Goal: Task Accomplishment & Management: Complete application form

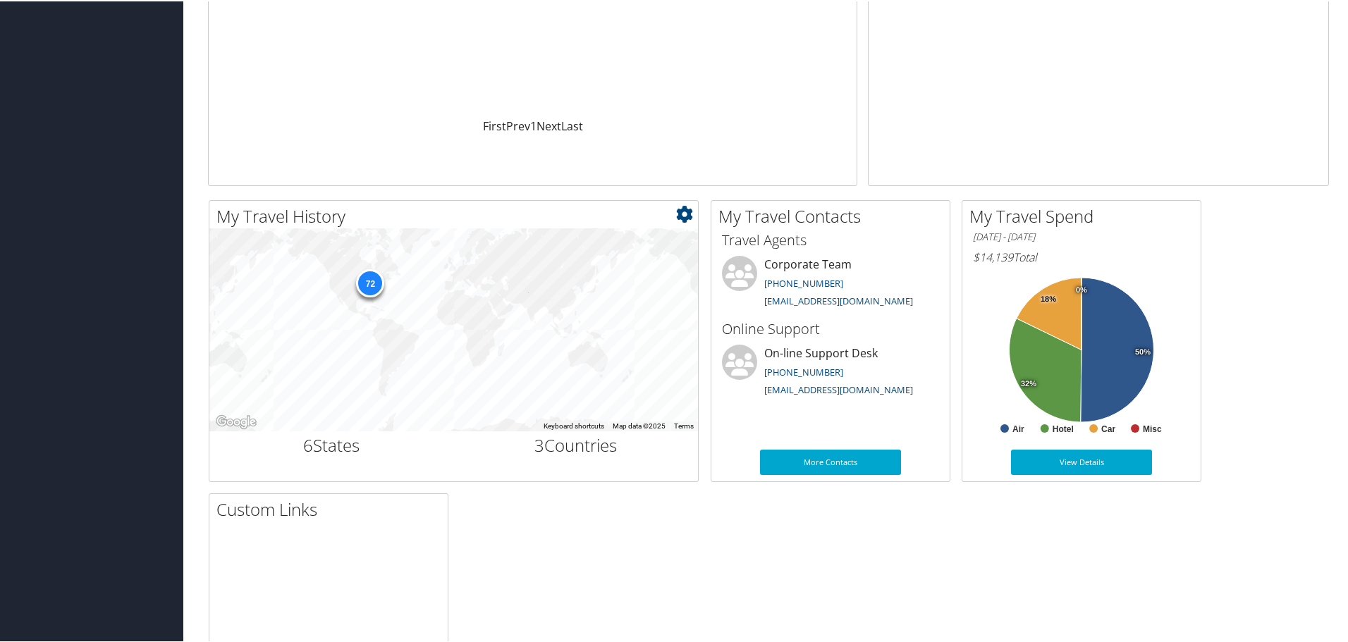
scroll to position [282, 0]
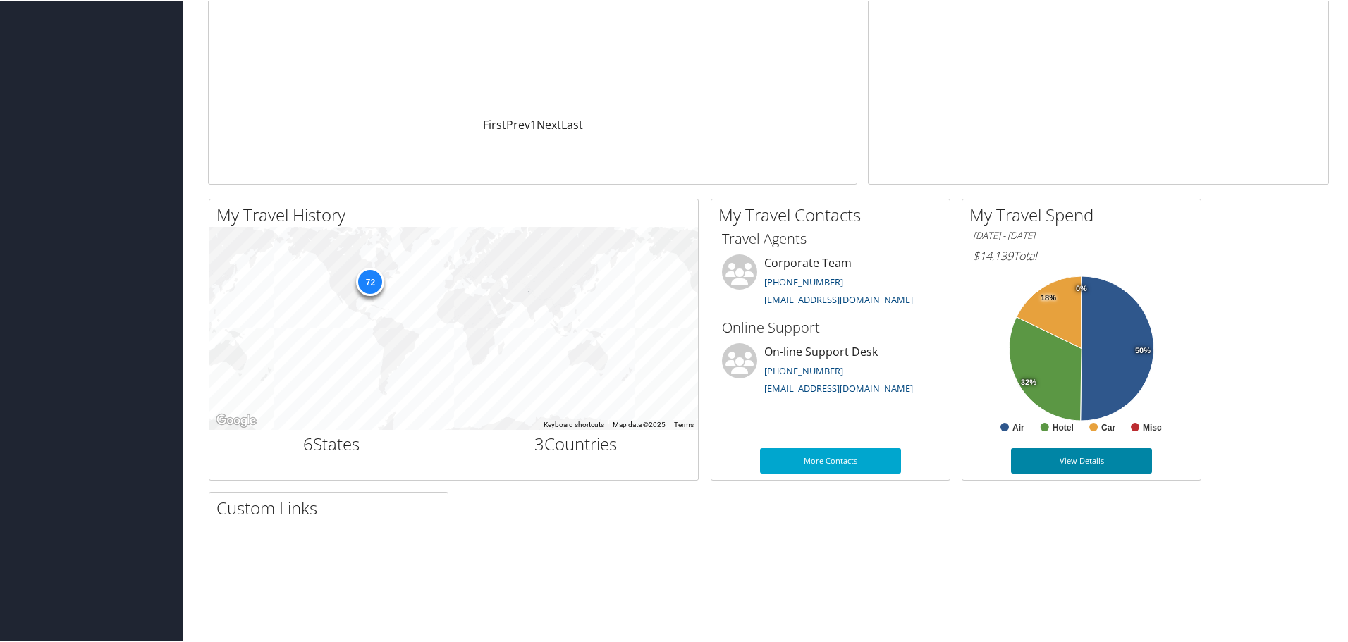
click at [1089, 455] on link "View Details" at bounding box center [1081, 459] width 141 height 25
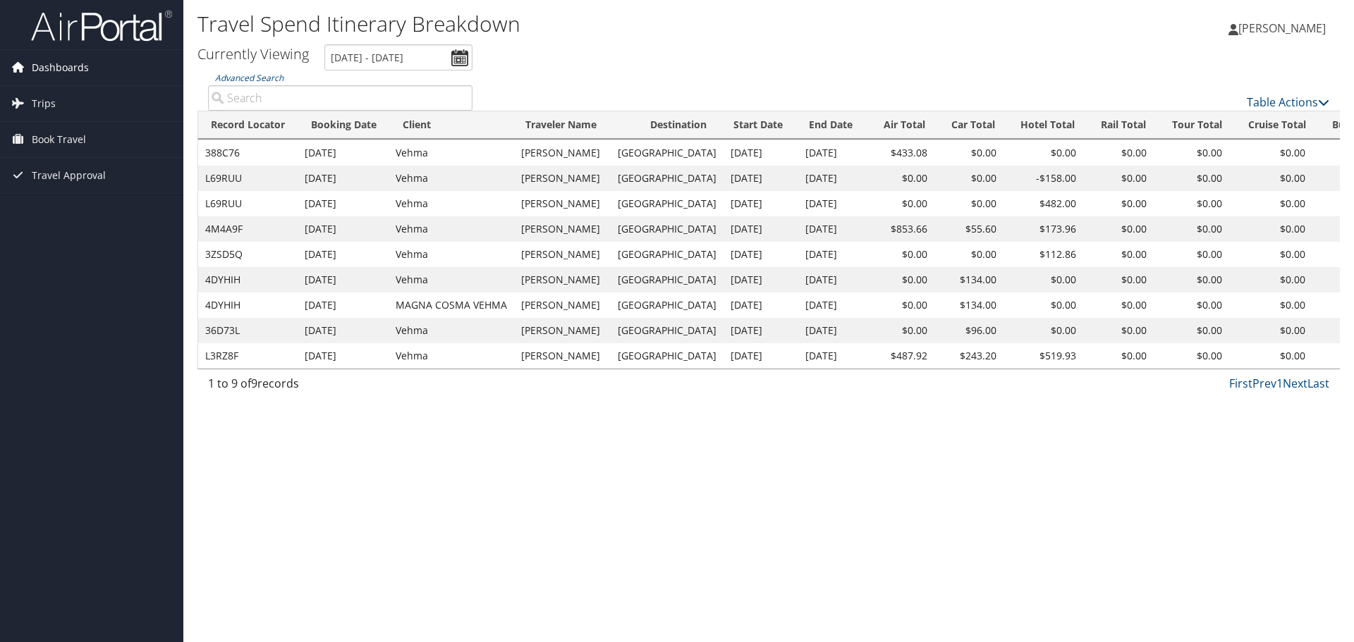
click at [68, 69] on span "Dashboards" at bounding box center [60, 67] width 57 height 35
click at [39, 124] on span "Trips" at bounding box center [44, 124] width 24 height 35
click at [66, 225] on span "Book Travel" at bounding box center [59, 224] width 54 height 35
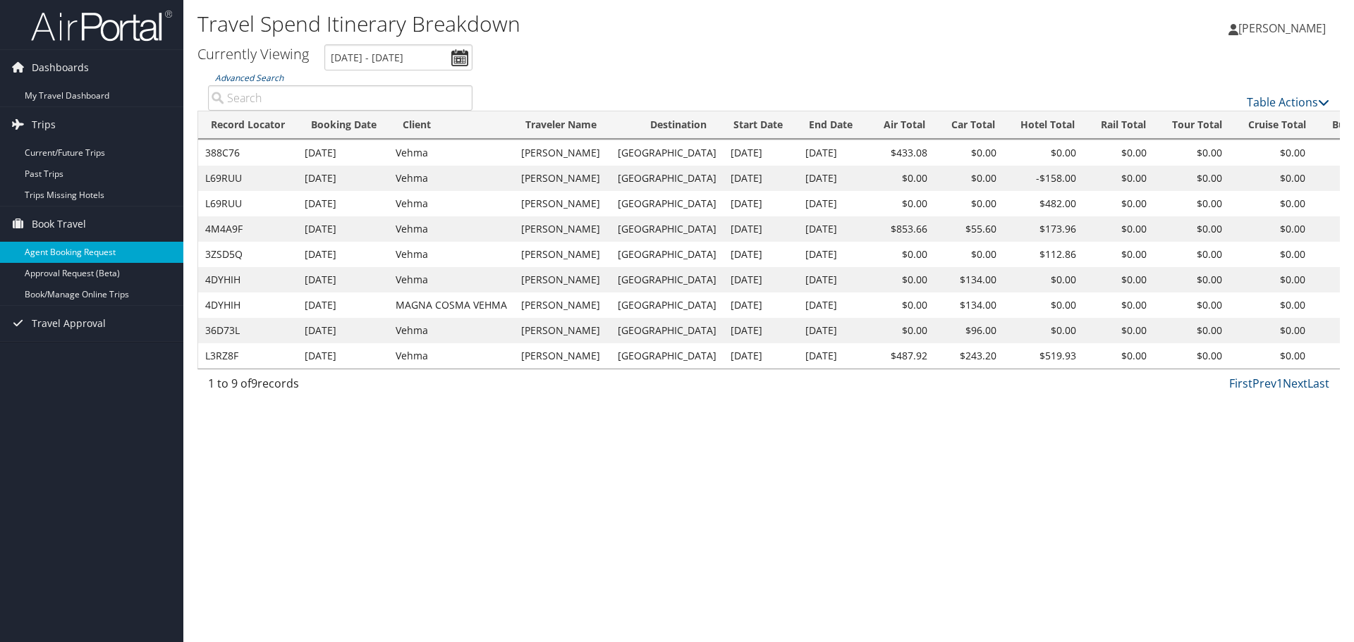
click at [104, 250] on link "Agent Booking Request" at bounding box center [91, 252] width 183 height 21
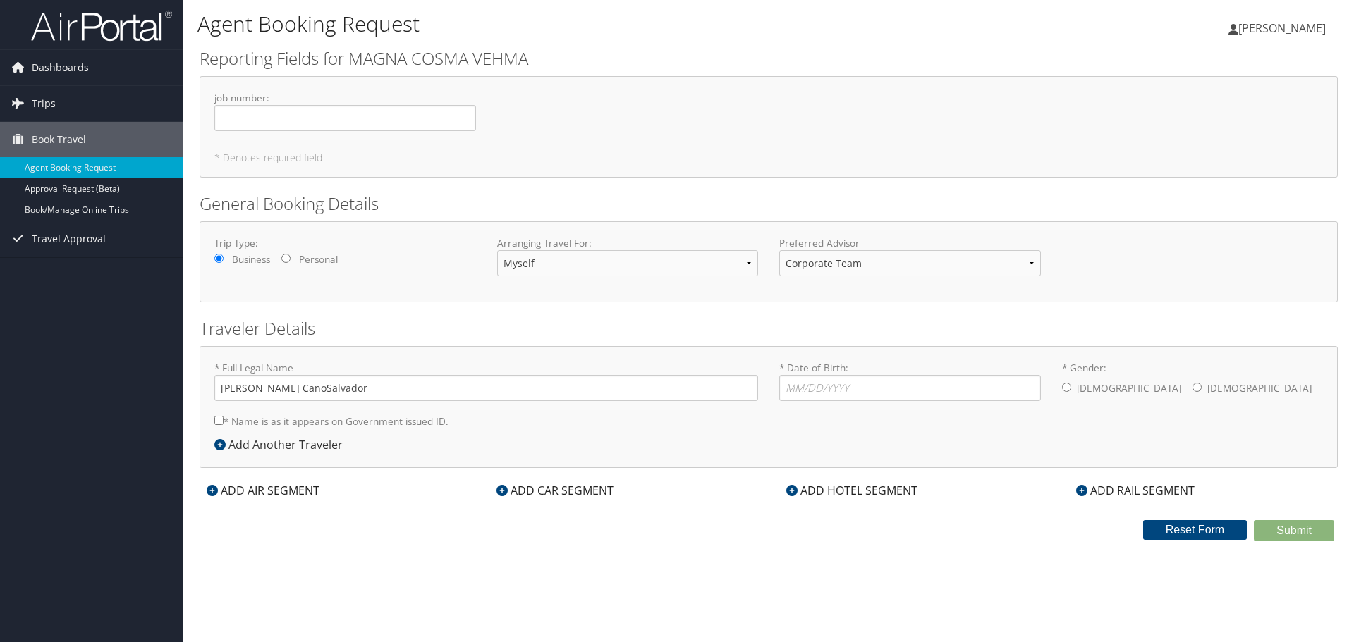
type input "[PERSON_NAME] CanoSalvador"
click at [280, 121] on input "job number : Required" at bounding box center [345, 118] width 262 height 26
click at [420, 166] on div "job number : Required * Denotes required field" at bounding box center [769, 127] width 1138 height 102
click at [857, 385] on input "* Date of Birth: Invalid Date" at bounding box center [910, 388] width 262 height 26
type input "[DATE]"
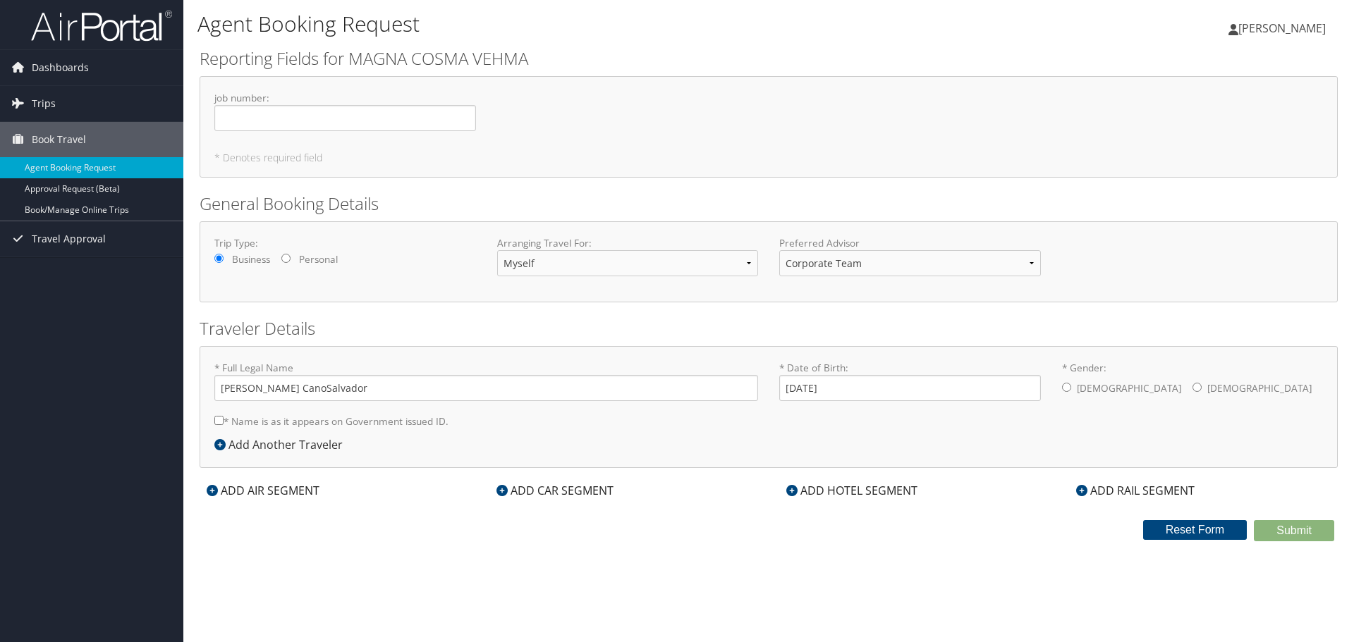
click at [1067, 386] on input "* Gender: [DEMOGRAPHIC_DATA] [DEMOGRAPHIC_DATA]" at bounding box center [1066, 387] width 9 height 9
radio input "true"
click at [329, 387] on input "[PERSON_NAME] CanoSalvador" at bounding box center [486, 388] width 544 height 26
click at [324, 387] on input "[PERSON_NAME] CanoSalvador" at bounding box center [486, 388] width 544 height 26
type input "[PERSON_NAME] [PERSON_NAME]"
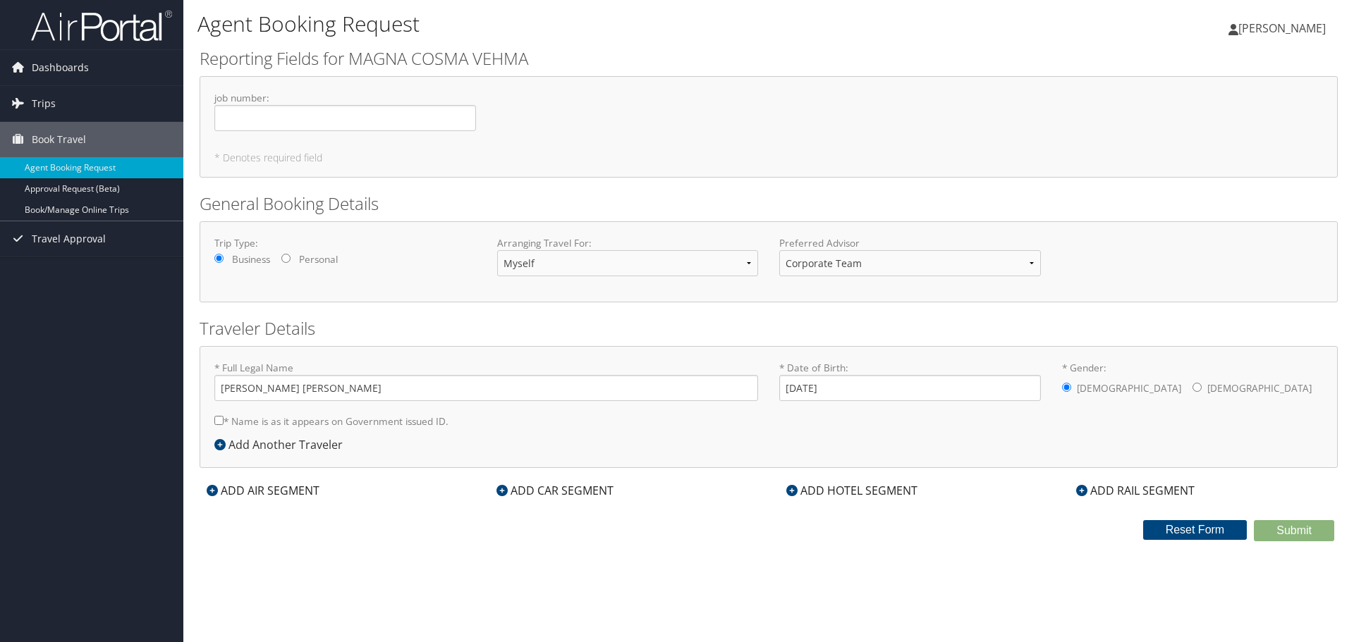
click at [390, 449] on div "* Full Legal Name [PERSON_NAME] [PERSON_NAME] * Name is as it appears on Govern…" at bounding box center [769, 407] width 1138 height 122
click at [221, 423] on input "* Name is as it appears on Government issued ID." at bounding box center [218, 420] width 9 height 9
checkbox input "true"
click at [61, 208] on link "Book/Manage Online Trips" at bounding box center [91, 210] width 183 height 21
